Goal: Navigation & Orientation: Find specific page/section

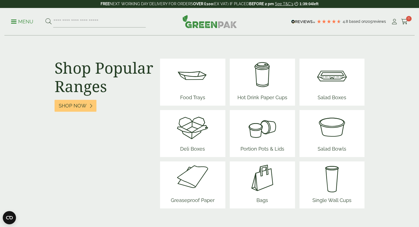
scroll to position [661, 0]
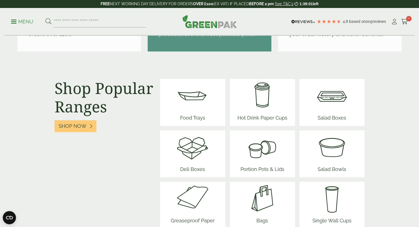
click at [191, 151] on img at bounding box center [192, 147] width 33 height 33
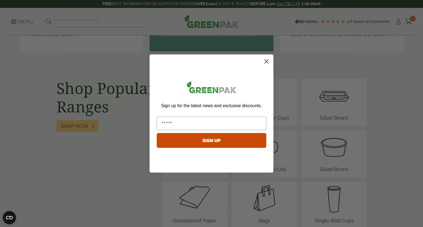
click at [269, 63] on circle "Close dialog" at bounding box center [266, 61] width 9 height 9
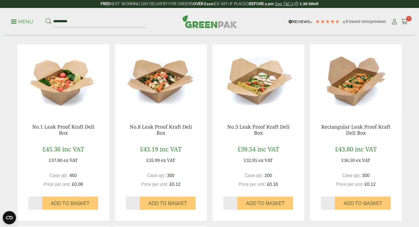
scroll to position [110, 0]
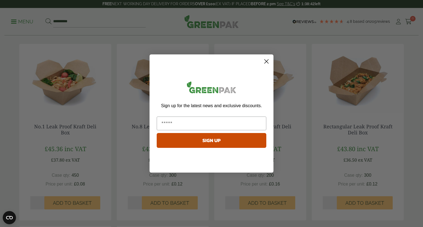
click at [264, 61] on circle "Close dialog" at bounding box center [266, 61] width 9 height 9
